Goal: Complete application form: Complete application form

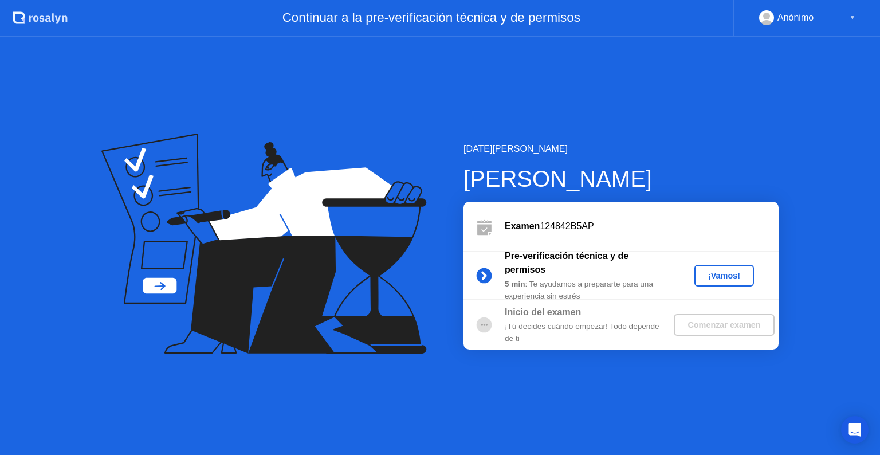
click at [725, 278] on div "¡Vamos!" at bounding box center [724, 275] width 50 height 9
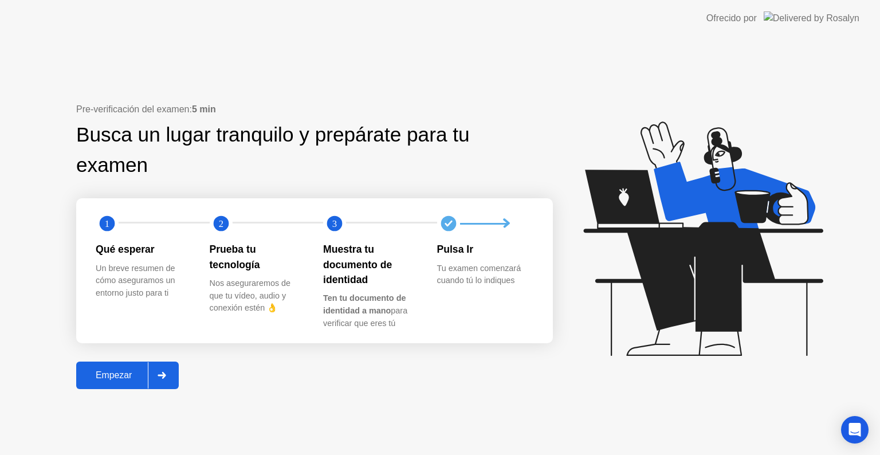
click at [128, 375] on div "Empezar" at bounding box center [114, 375] width 68 height 10
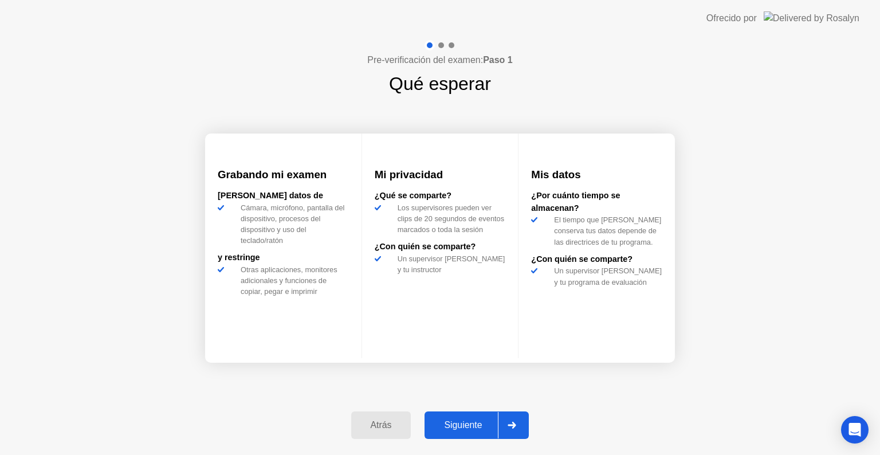
click at [475, 422] on div "Siguiente" at bounding box center [463, 425] width 70 height 10
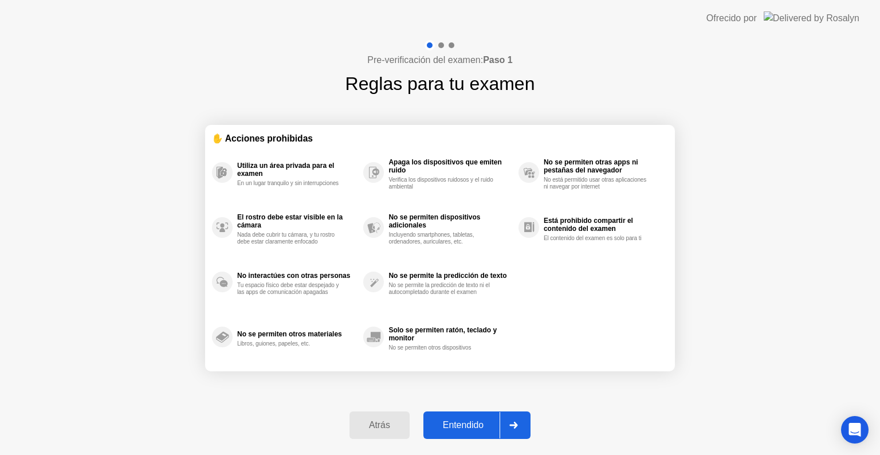
click at [477, 425] on div "Entendido" at bounding box center [463, 425] width 73 height 10
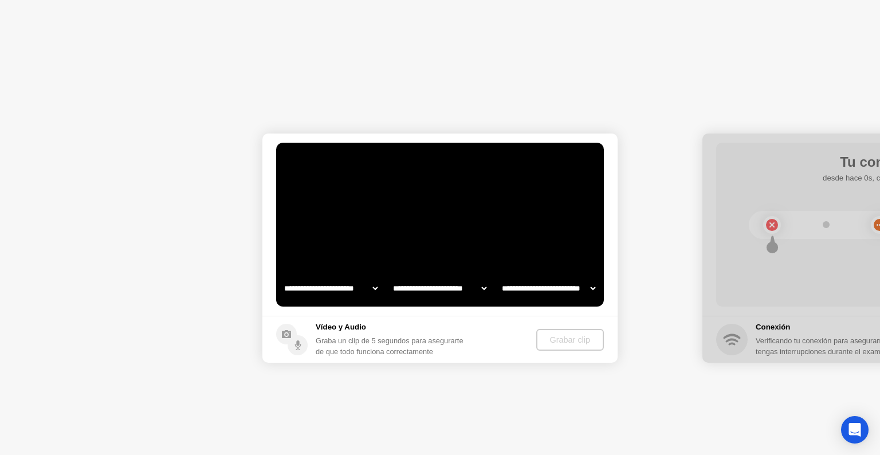
select select "**********"
select select "*******"
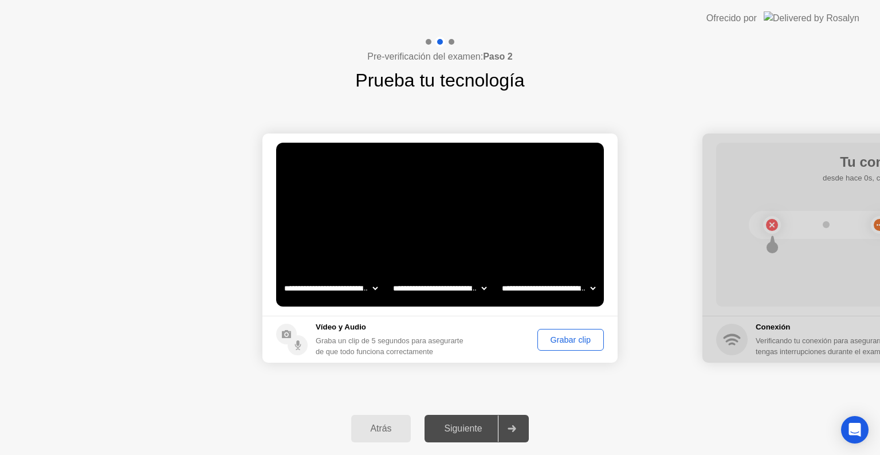
click at [467, 289] on select "**********" at bounding box center [440, 288] width 98 height 23
click at [550, 289] on select "**********" at bounding box center [549, 288] width 98 height 23
click at [542, 336] on div "Grabar clip" at bounding box center [571, 339] width 58 height 9
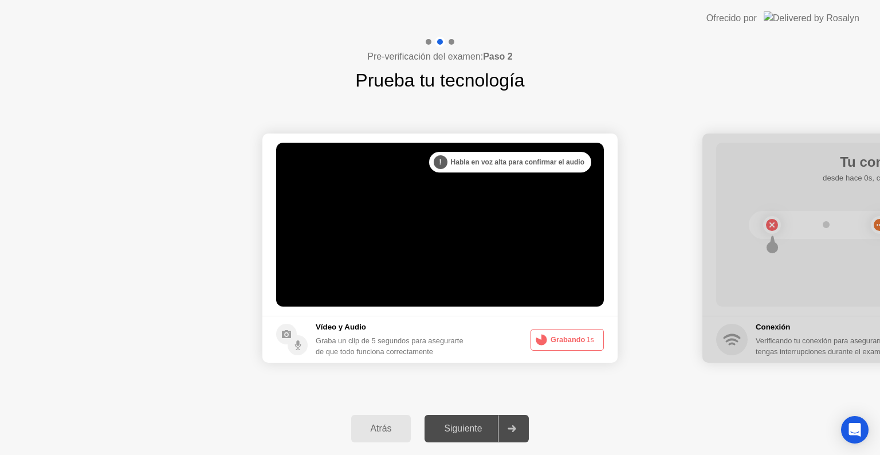
click at [582, 340] on button "Grabando 1s" at bounding box center [567, 340] width 73 height 22
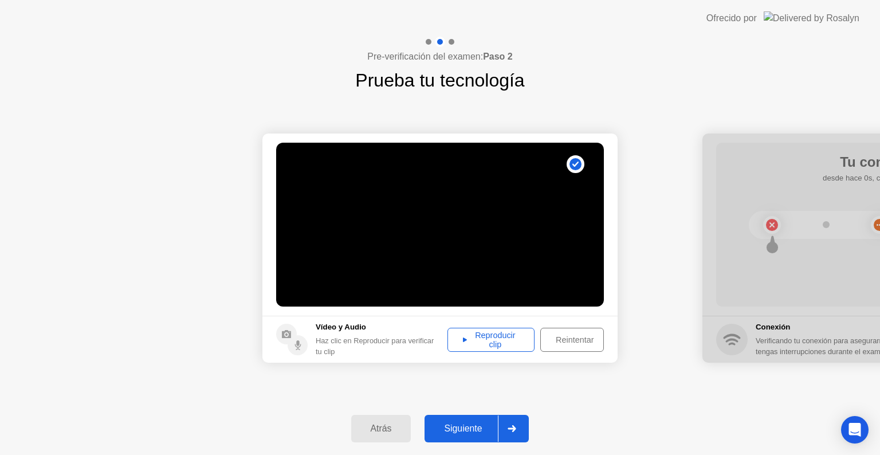
click at [491, 333] on div "Reproducir clip" at bounding box center [491, 340] width 79 height 18
click at [477, 429] on div "Siguiente" at bounding box center [463, 429] width 70 height 10
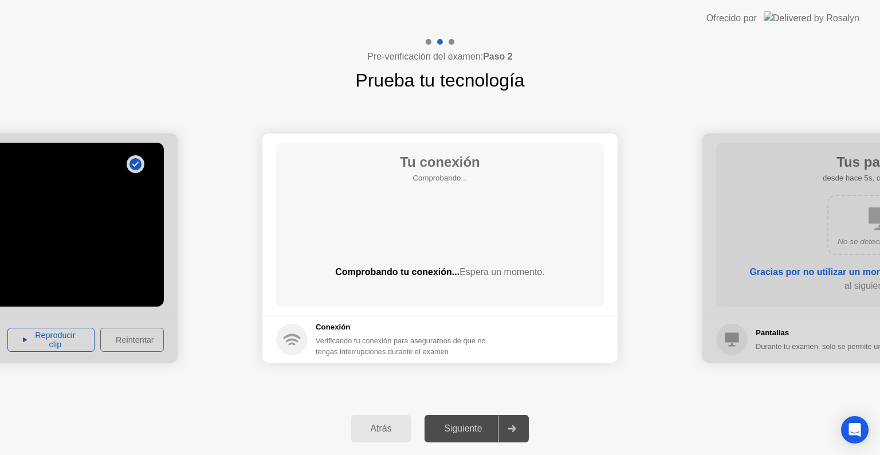
click at [420, 243] on div "Tu conexión Comprobando... Comprobando tu conexión... Espera un momento." at bounding box center [440, 225] width 328 height 164
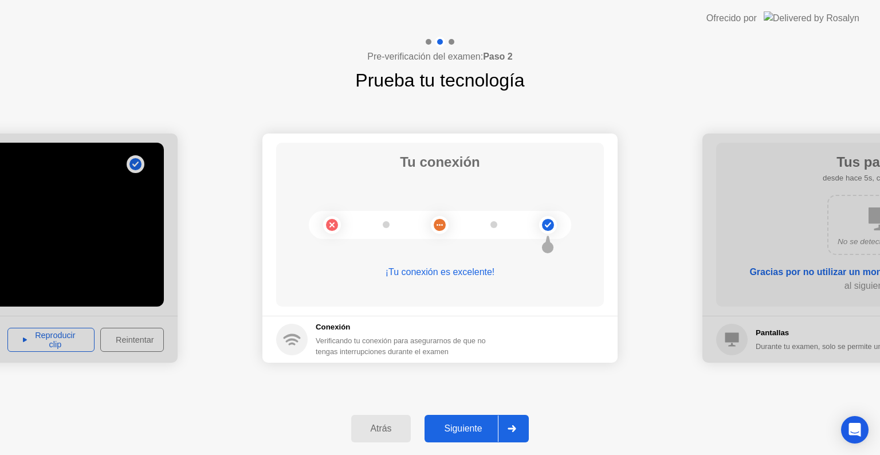
click at [500, 426] on div at bounding box center [512, 428] width 28 height 26
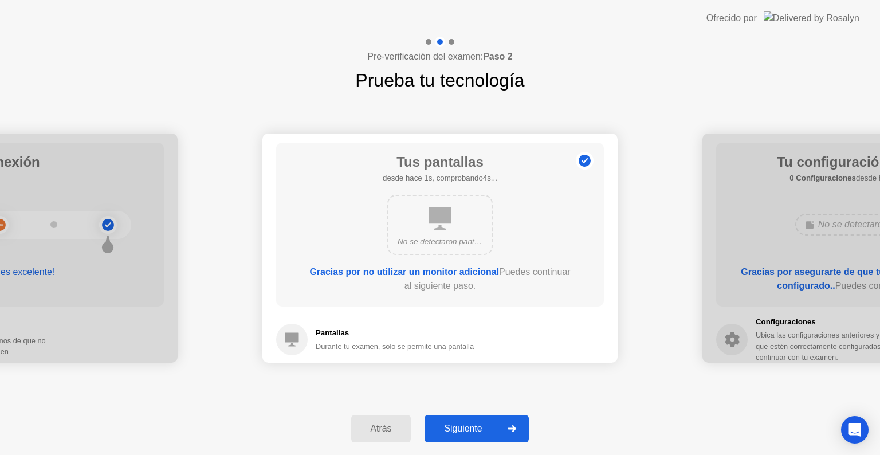
click at [497, 436] on button "Siguiente" at bounding box center [477, 429] width 104 height 28
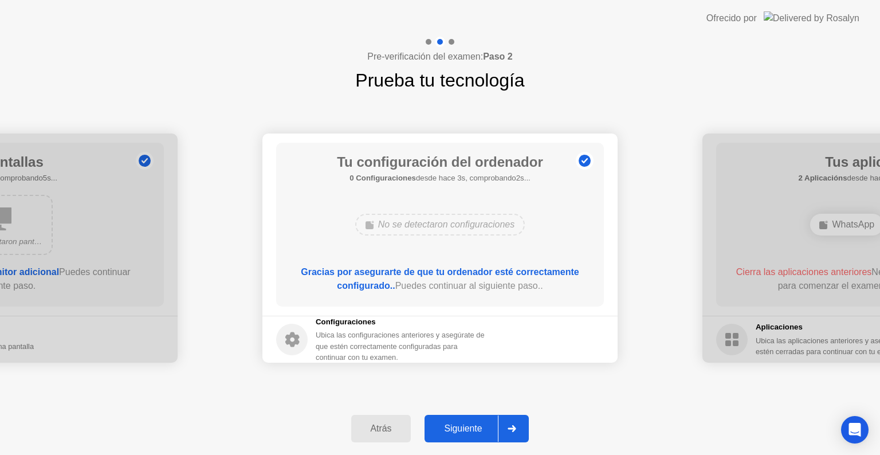
click at [486, 424] on div "Siguiente" at bounding box center [463, 429] width 70 height 10
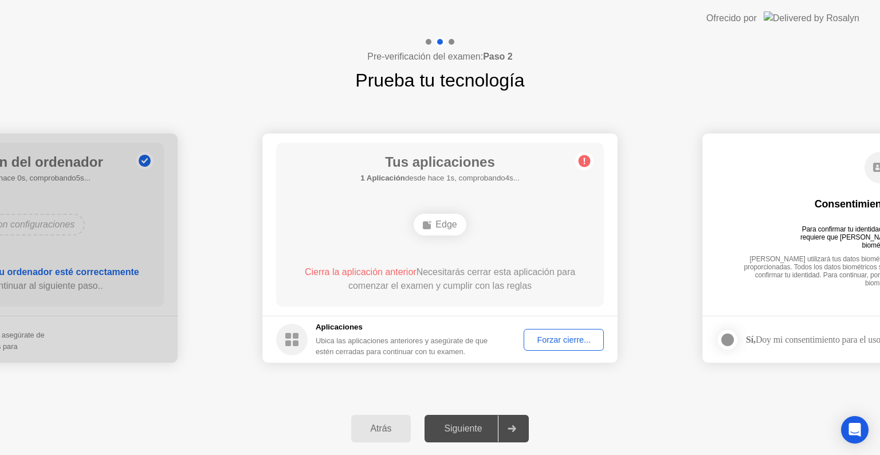
click at [566, 390] on div "**********" at bounding box center [440, 248] width 880 height 308
click at [560, 342] on div "Forzar cierre..." at bounding box center [564, 339] width 72 height 9
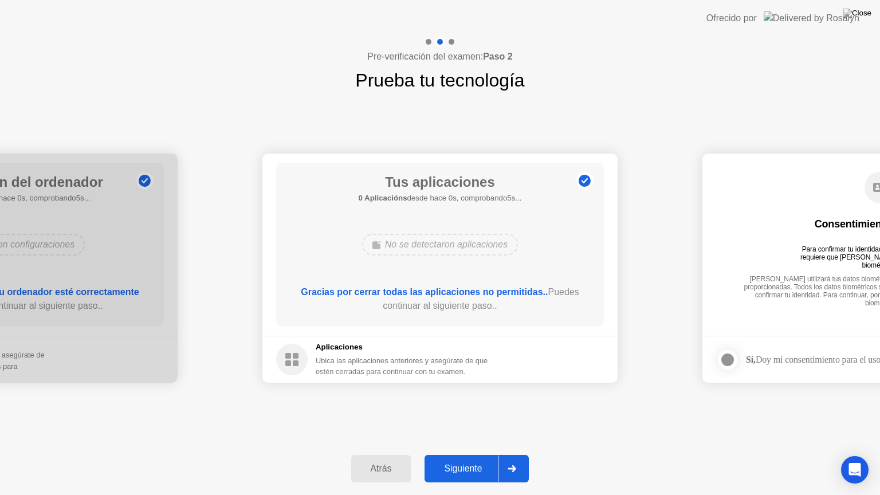
click at [595, 430] on div "**********" at bounding box center [440, 268] width 880 height 348
click at [493, 454] on div "Siguiente" at bounding box center [463, 469] width 70 height 10
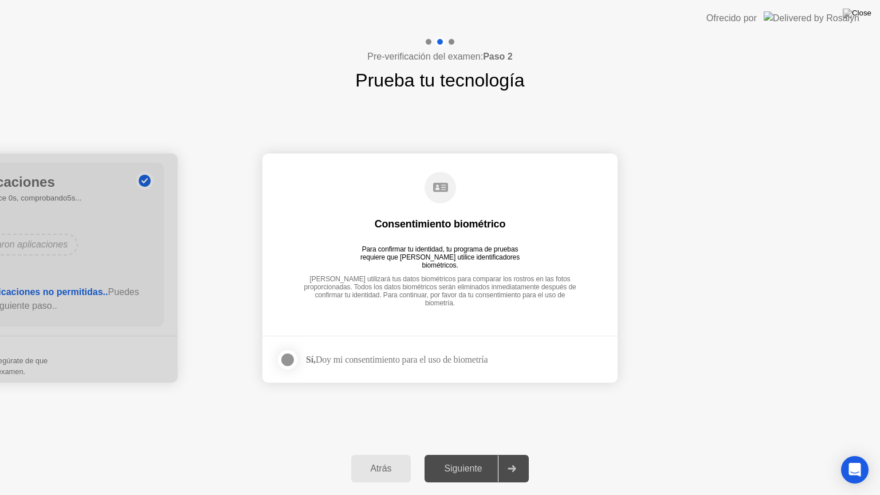
click at [306, 363] on strong "Sí," at bounding box center [311, 360] width 10 height 10
click at [295, 363] on div at bounding box center [288, 360] width 14 height 14
click at [471, 454] on div "Siguiente" at bounding box center [463, 469] width 70 height 10
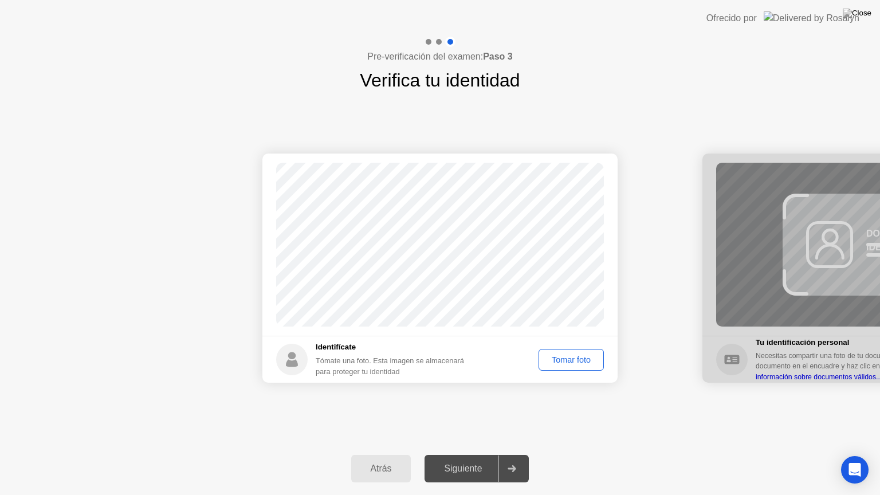
click at [555, 363] on div "Tomar foto" at bounding box center [571, 359] width 57 height 9
click at [505, 454] on div at bounding box center [512, 469] width 28 height 26
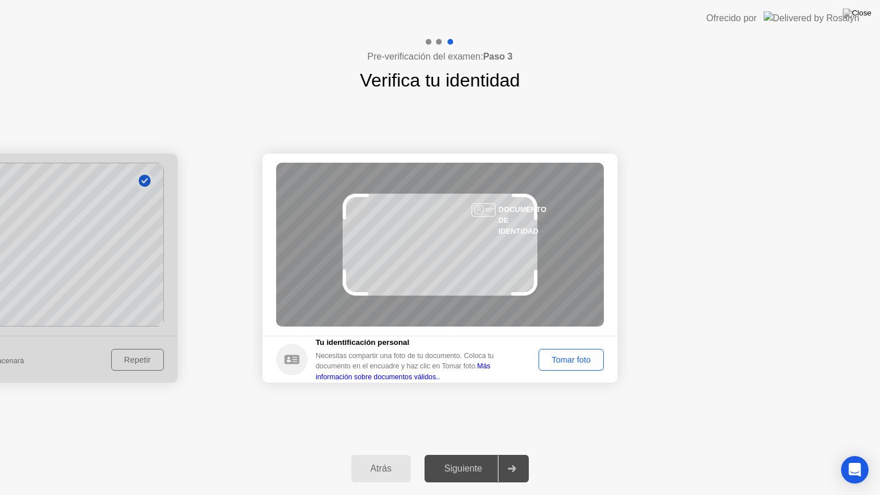
click at [573, 366] on button "Tomar foto" at bounding box center [571, 360] width 65 height 22
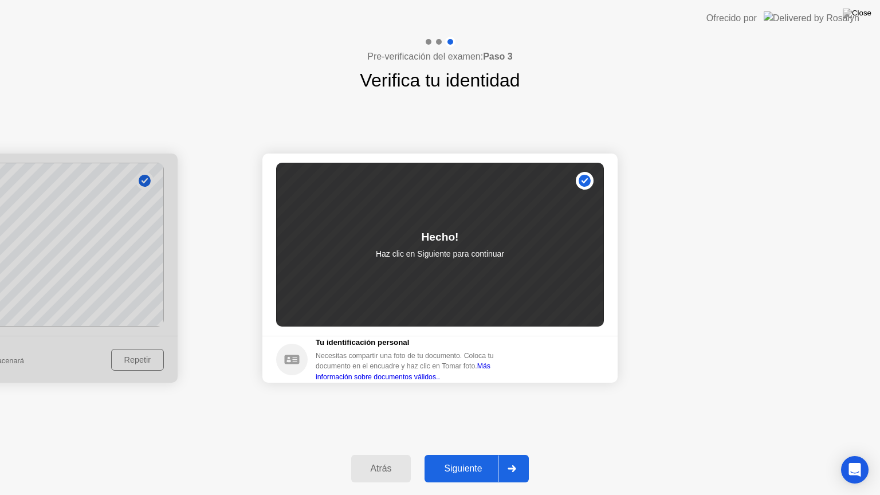
click at [500, 416] on div "Éxito Foto tomada correctamente Identifícate Tómate una foto. Esta imagen se al…" at bounding box center [440, 268] width 880 height 348
click at [523, 312] on div "Hecho! Haz clic en [GEOGRAPHIC_DATA] para continuar" at bounding box center [440, 245] width 328 height 164
click at [503, 454] on div at bounding box center [512, 469] width 28 height 26
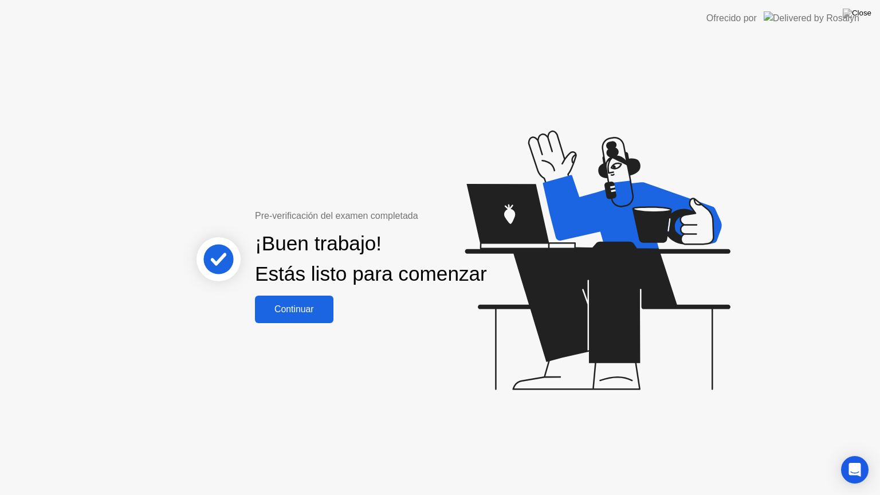
click at [312, 315] on div "Continuar" at bounding box center [294, 309] width 72 height 10
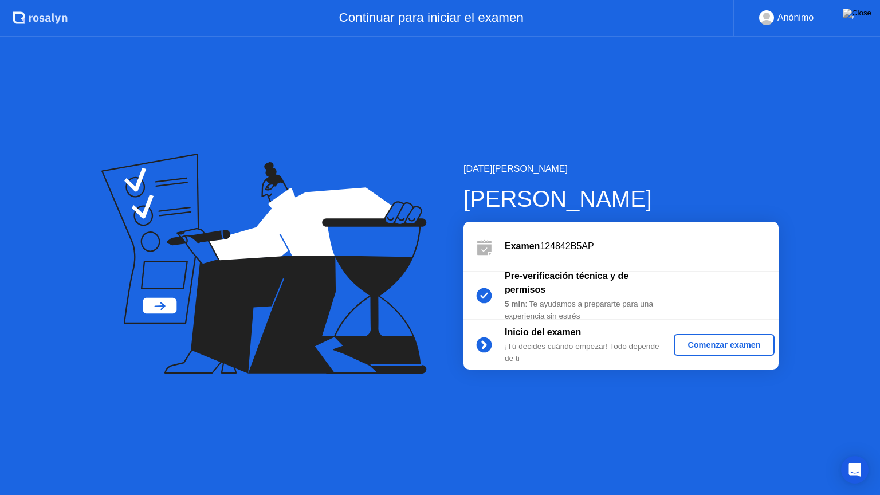
click at [701, 344] on div "Comenzar examen" at bounding box center [724, 344] width 91 height 9
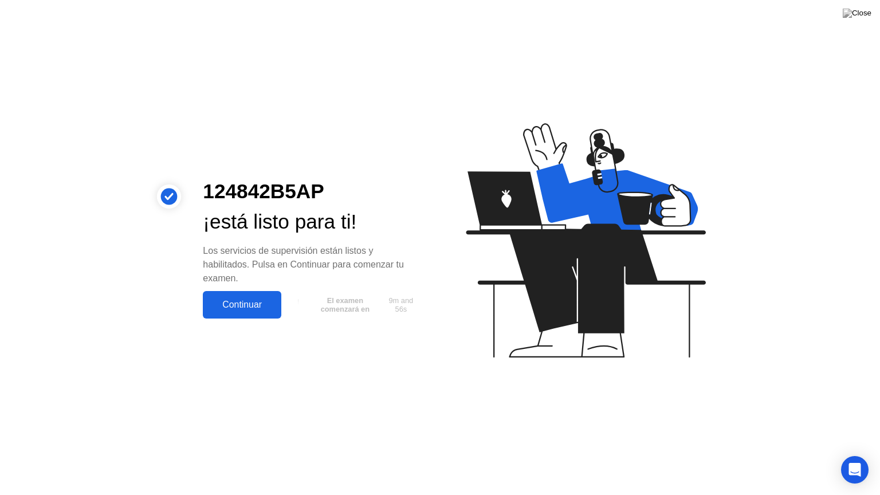
click at [248, 308] on div "Continuar" at bounding box center [242, 305] width 72 height 10
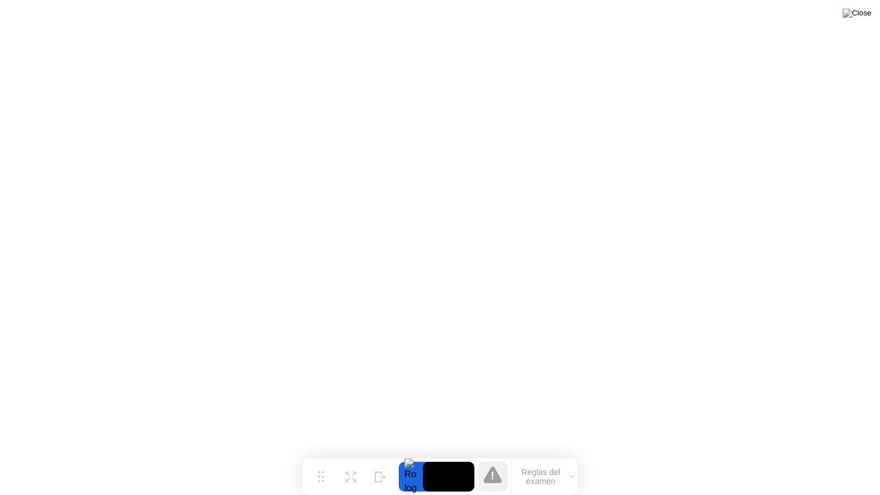
click at [537, 454] on button "Reglas del examen" at bounding box center [545, 476] width 66 height 19
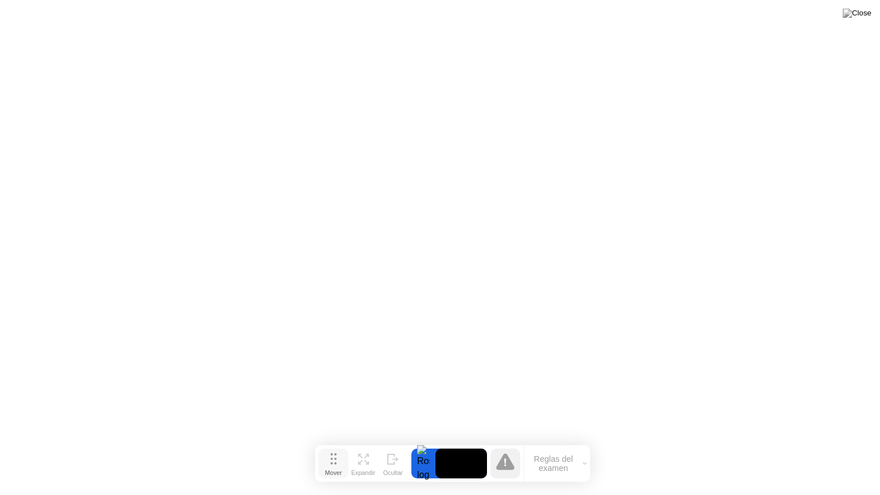
drag, startPoint x: 319, startPoint y: 475, endPoint x: 330, endPoint y: 463, distance: 16.6
click at [331, 454] on icon at bounding box center [334, 458] width 6 height 11
